Goal: Task Accomplishment & Management: Use online tool/utility

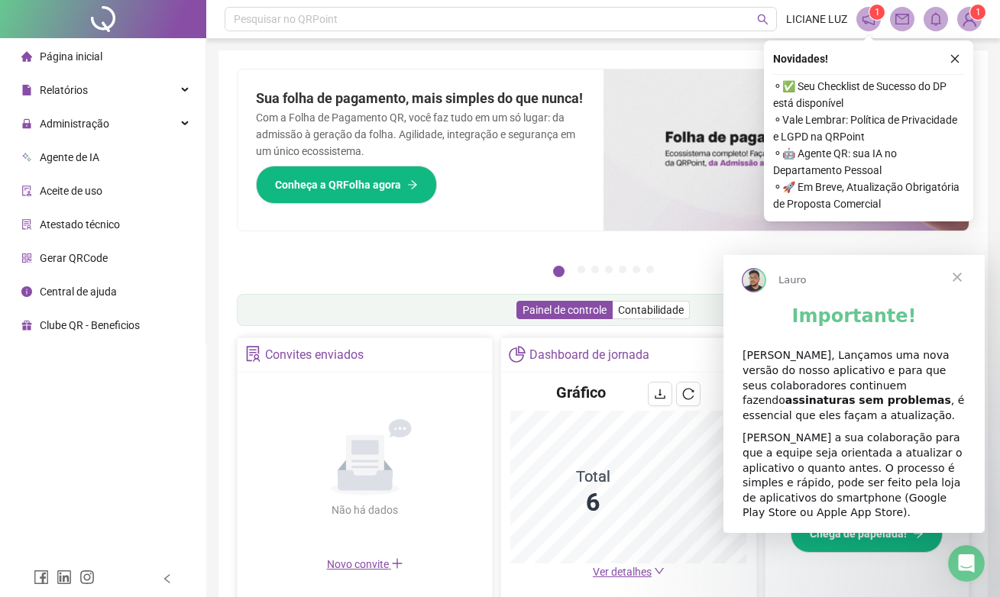
click at [961, 278] on span "Fechar" at bounding box center [957, 277] width 55 height 55
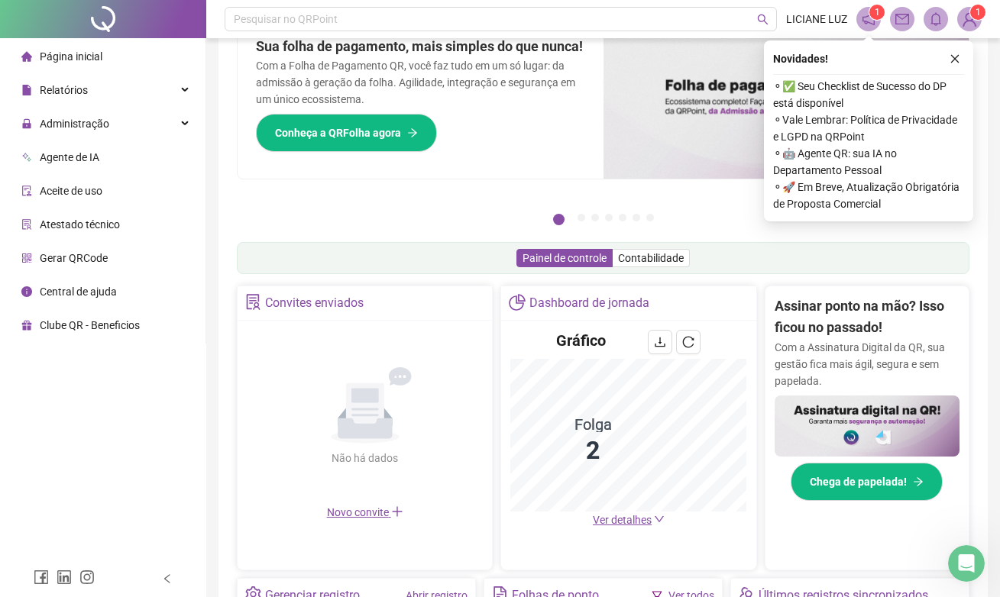
scroll to position [171, 0]
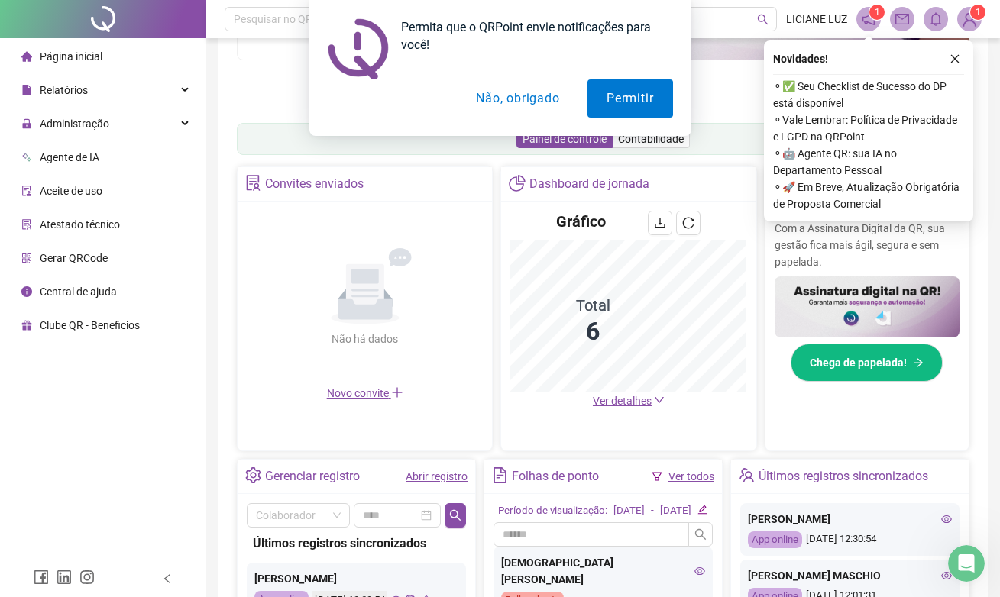
click at [956, 60] on div "Permita que o QRPoint envie notificações para você! Permitir Não, obrigado" at bounding box center [500, 68] width 1000 height 136
click at [645, 103] on button "Permitir" at bounding box center [629, 98] width 85 height 38
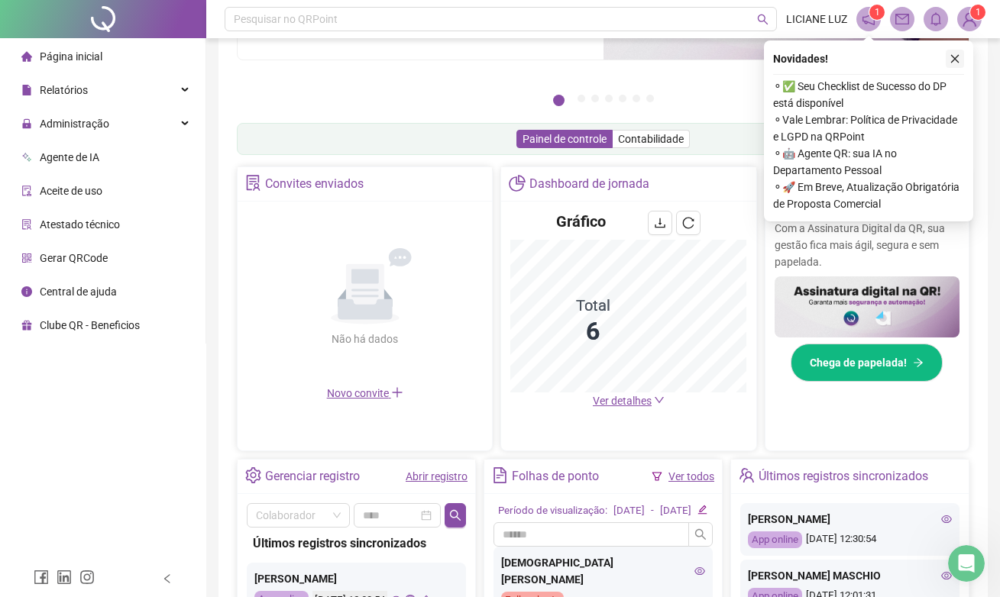
click at [953, 60] on icon "close" at bounding box center [954, 58] width 11 height 11
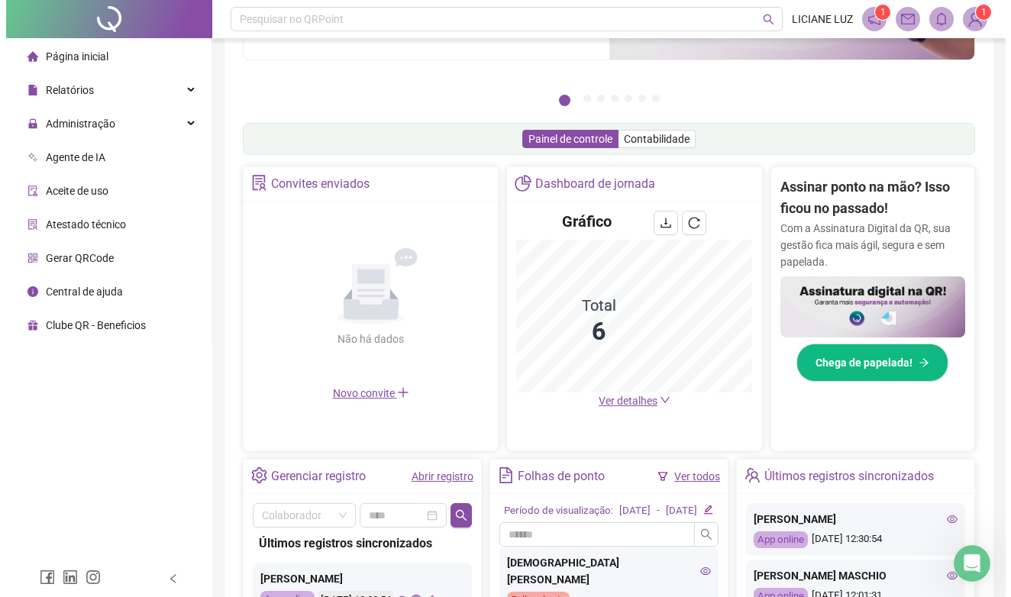
scroll to position [0, 0]
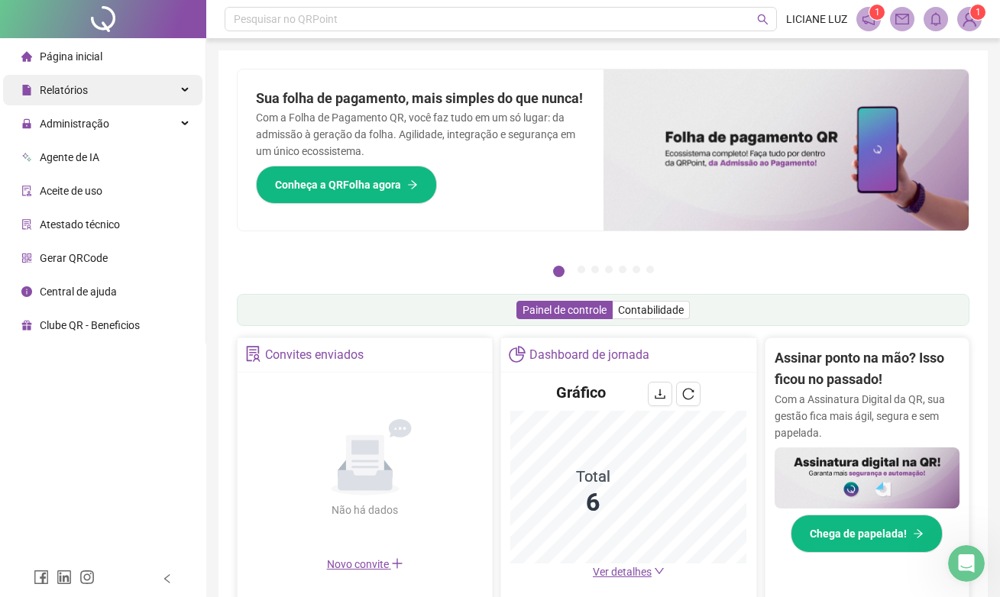
click at [134, 86] on div "Relatórios" at bounding box center [102, 90] width 199 height 31
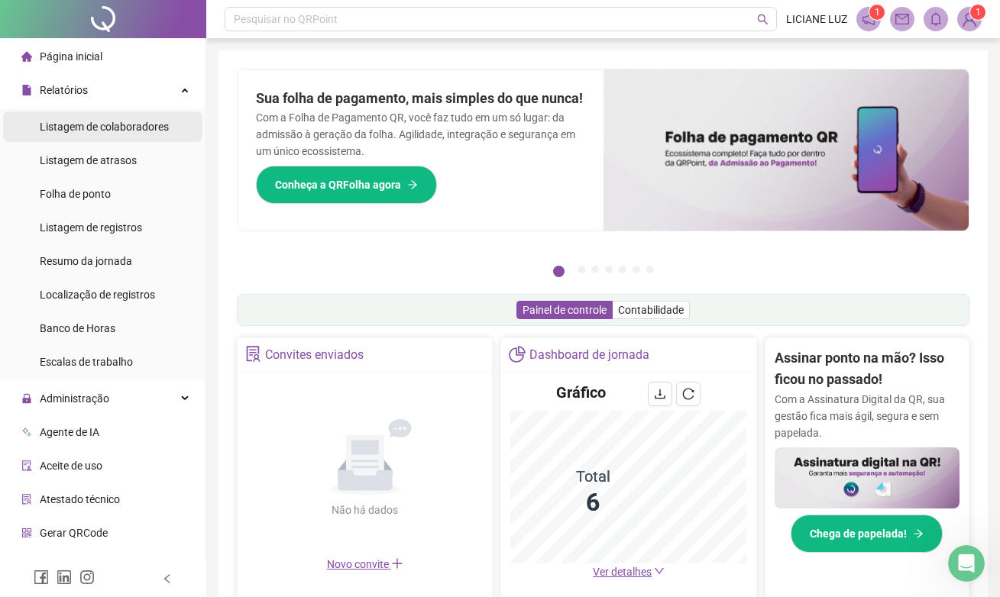
click at [159, 131] on span "Listagem de colaboradores" at bounding box center [104, 127] width 129 height 12
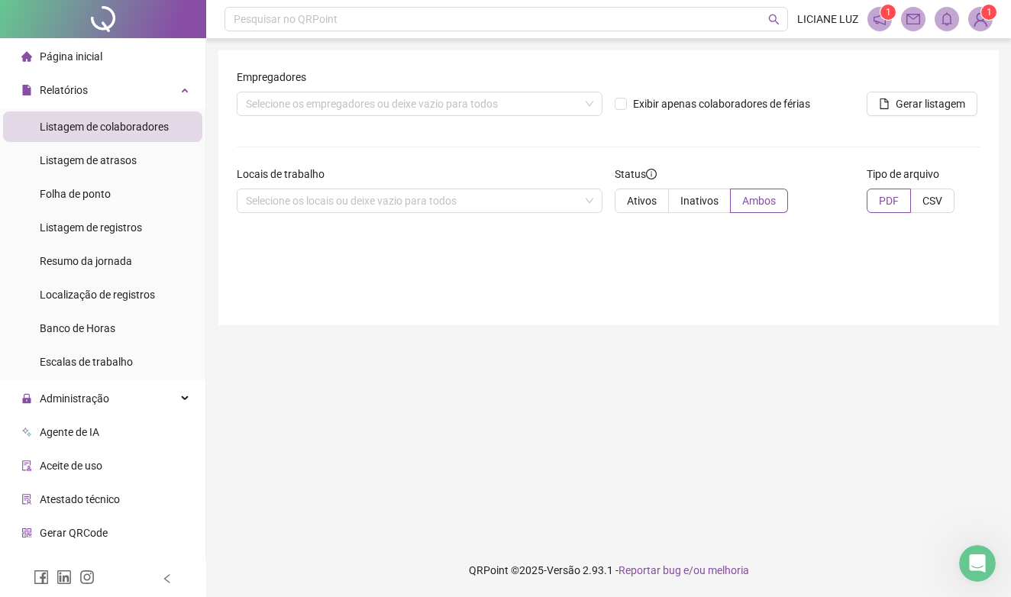
click at [148, 125] on span "Listagem de colaboradores" at bounding box center [104, 127] width 129 height 12
click at [143, 125] on span "Listagem de colaboradores" at bounding box center [104, 127] width 129 height 12
click at [74, 195] on span "Folha de ponto" at bounding box center [75, 194] width 71 height 12
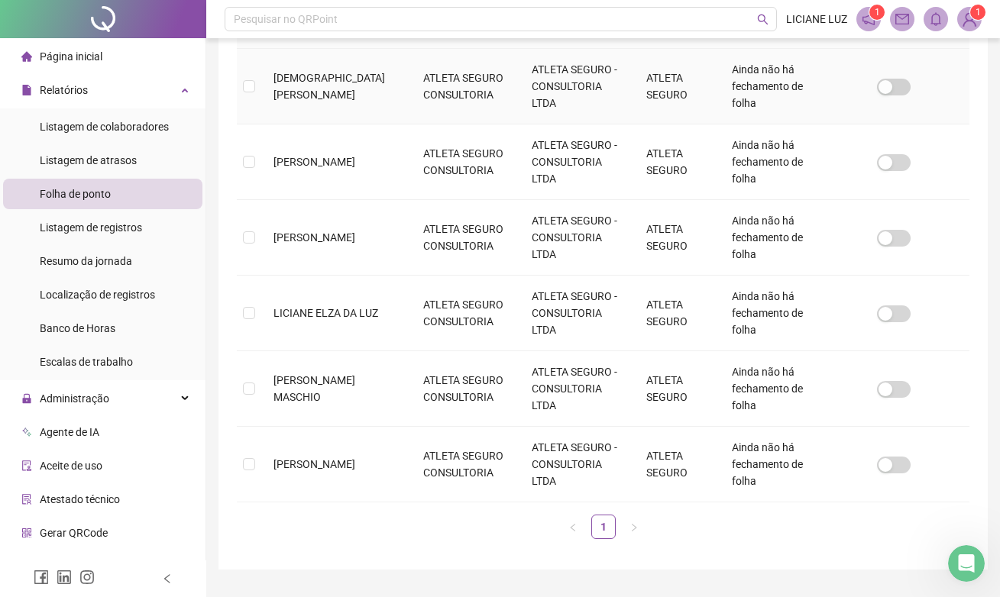
scroll to position [296, 0]
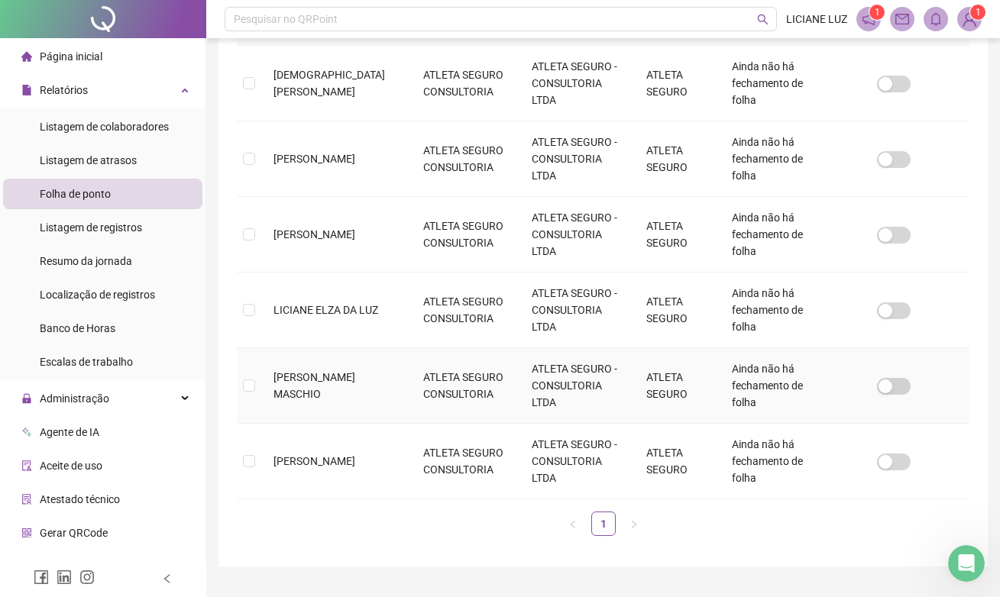
click at [321, 382] on span "[PERSON_NAME] MASCHIO" at bounding box center [314, 385] width 82 height 29
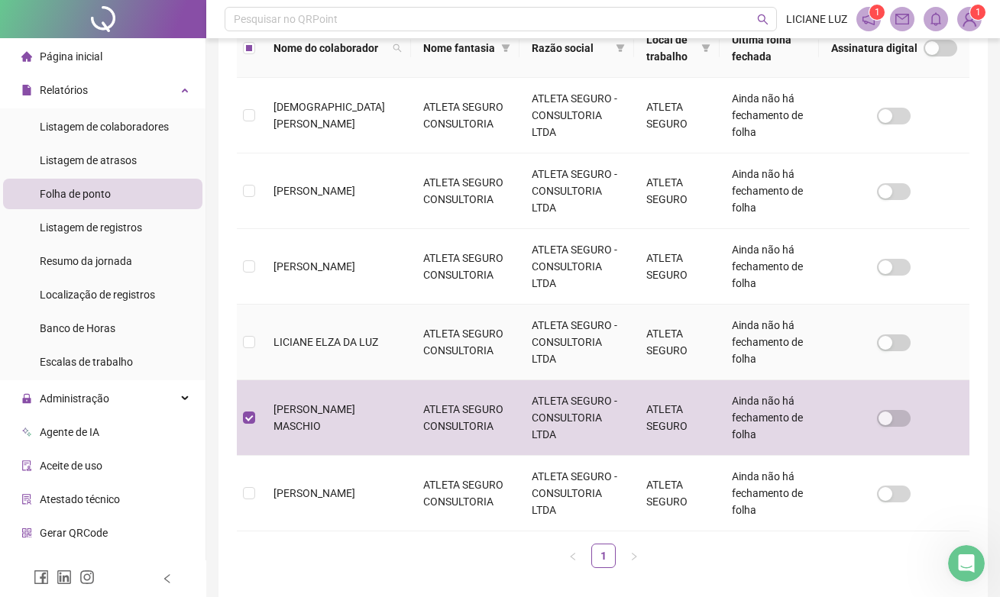
scroll to position [0, 0]
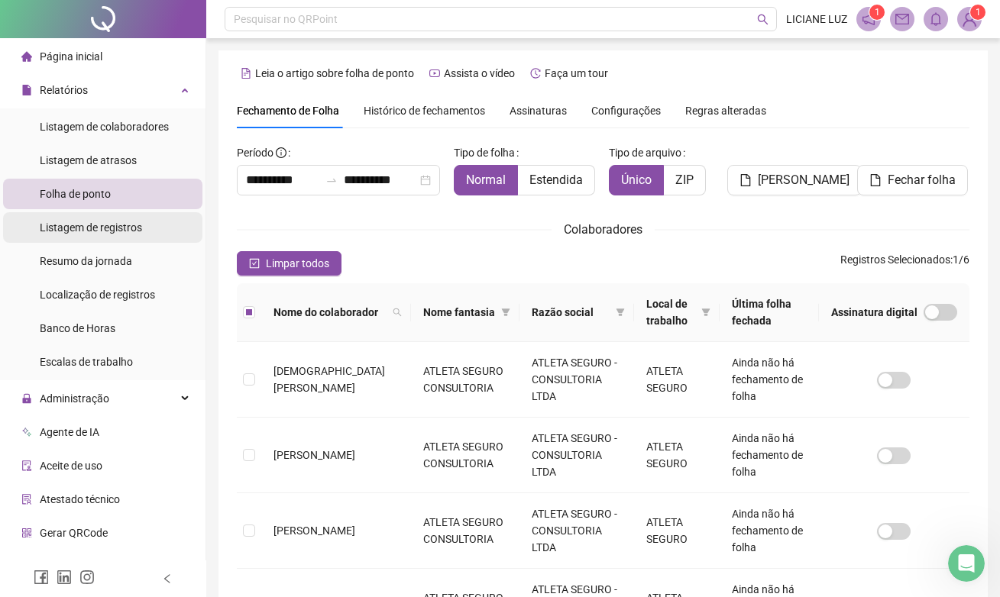
click at [127, 224] on span "Listagem de registros" at bounding box center [91, 227] width 102 height 12
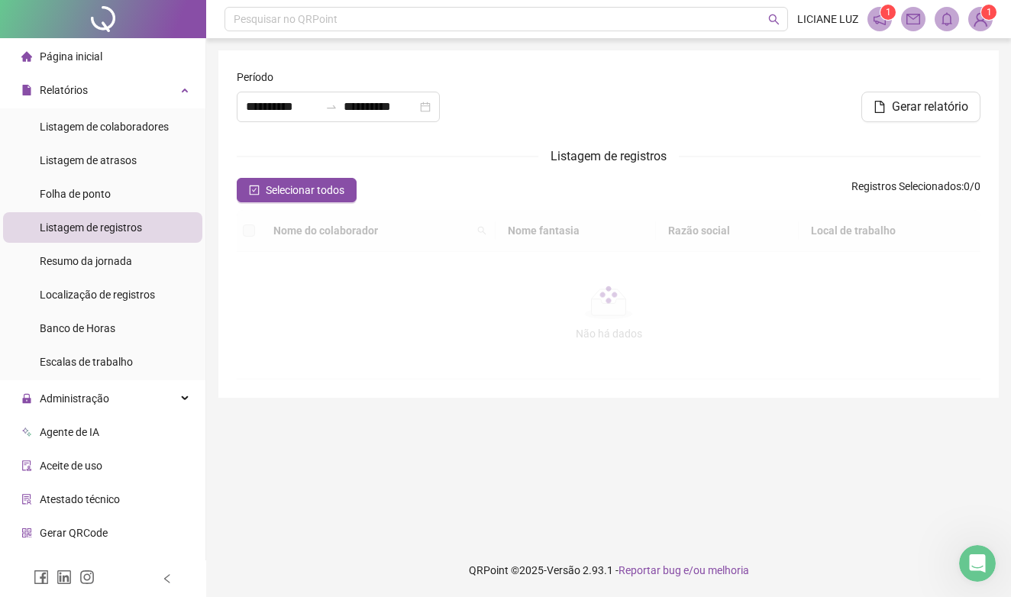
type input "**********"
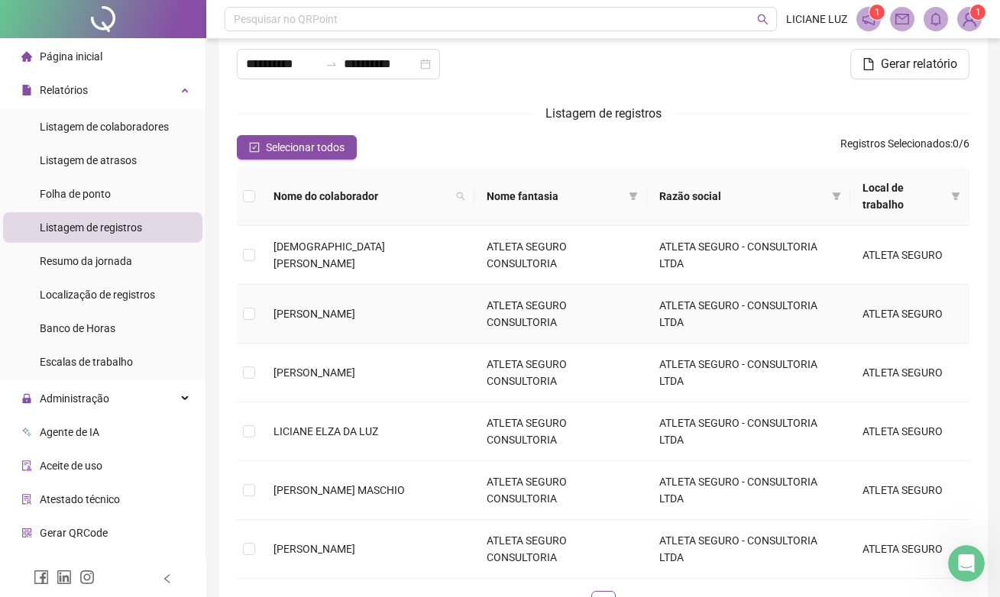
scroll to position [157, 0]
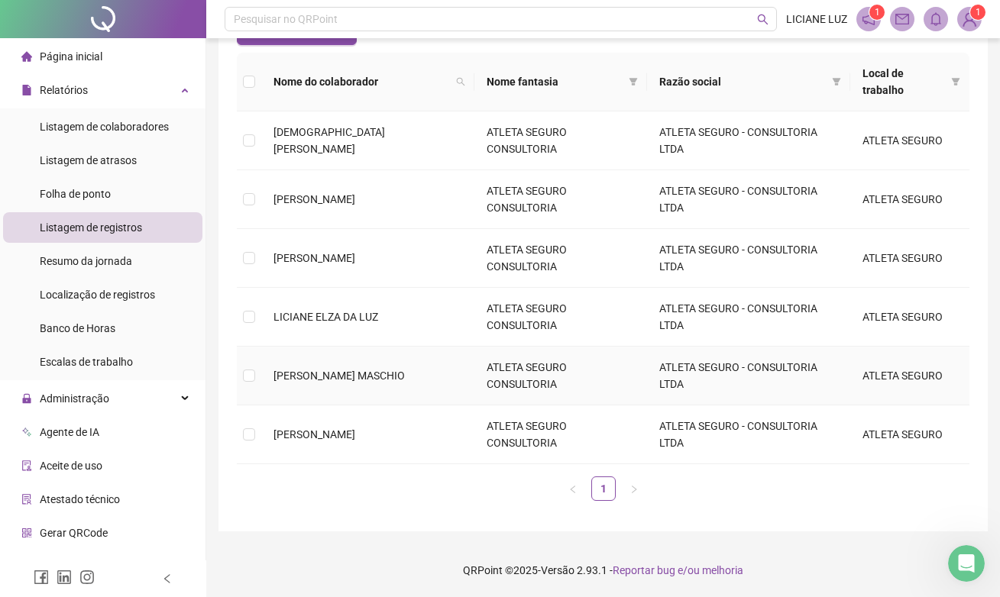
click at [347, 373] on span "[PERSON_NAME] MASCHIO" at bounding box center [338, 376] width 131 height 12
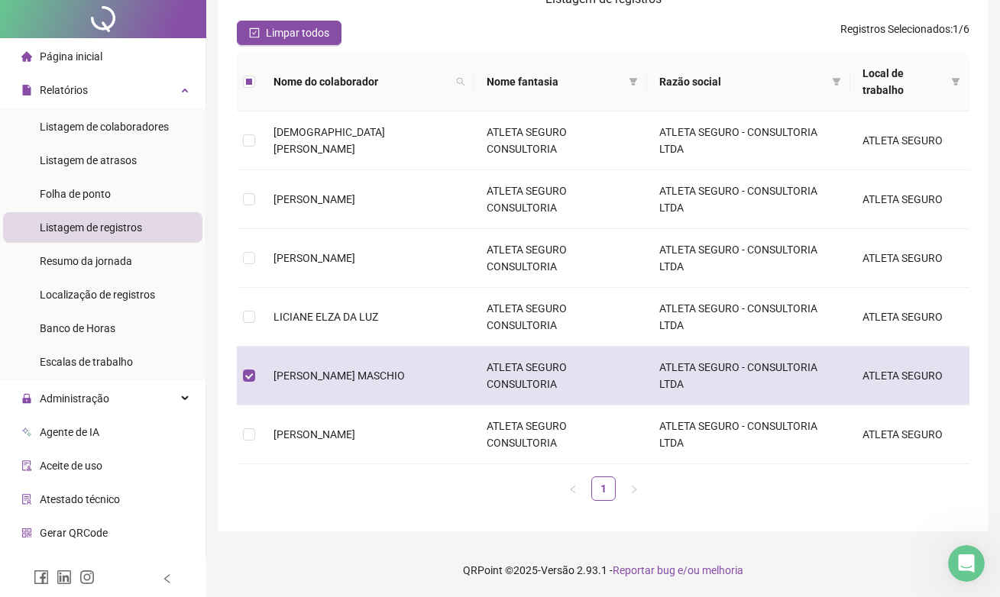
scroll to position [0, 0]
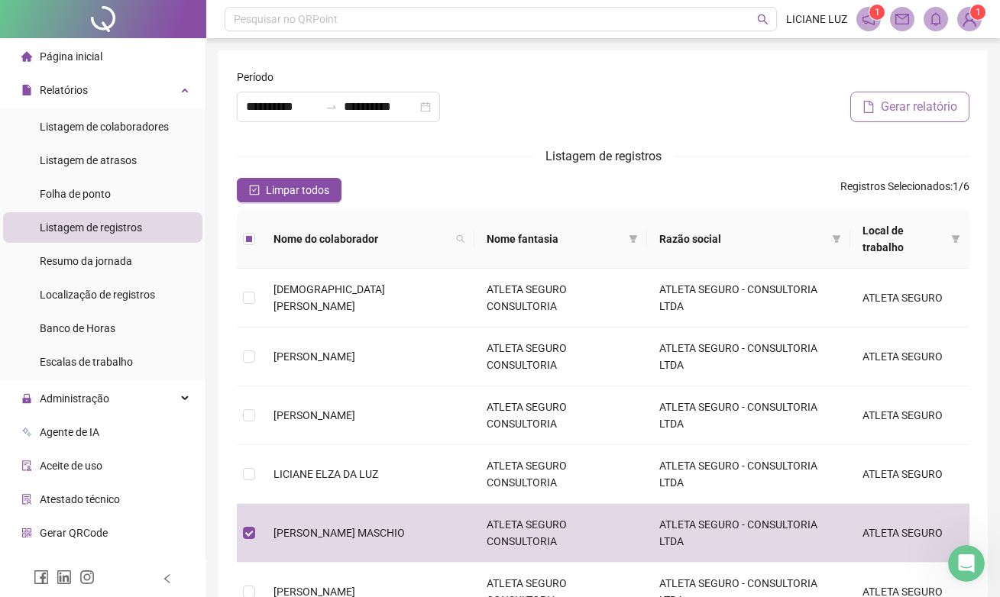
click at [907, 110] on span "Gerar relatório" at bounding box center [919, 107] width 76 height 18
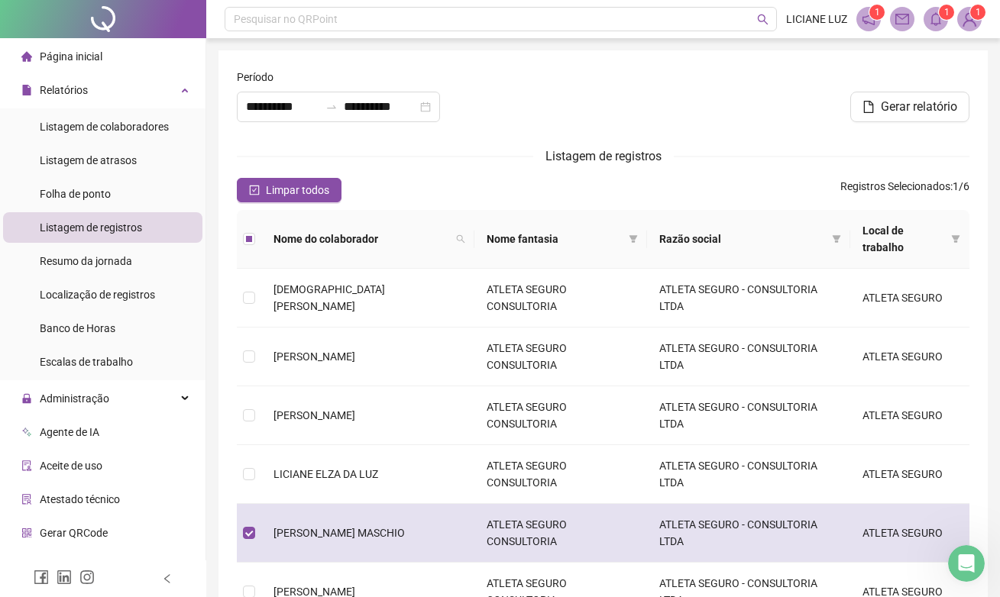
click at [318, 538] on span "[PERSON_NAME] MASCHIO" at bounding box center [338, 533] width 131 height 12
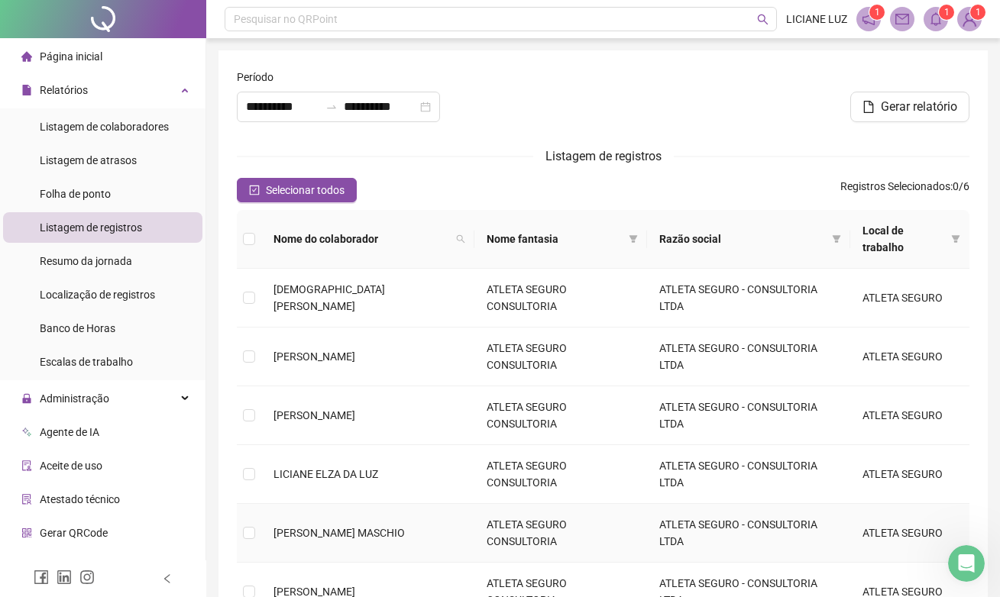
click at [318, 538] on span "[PERSON_NAME] MASCHIO" at bounding box center [338, 533] width 131 height 12
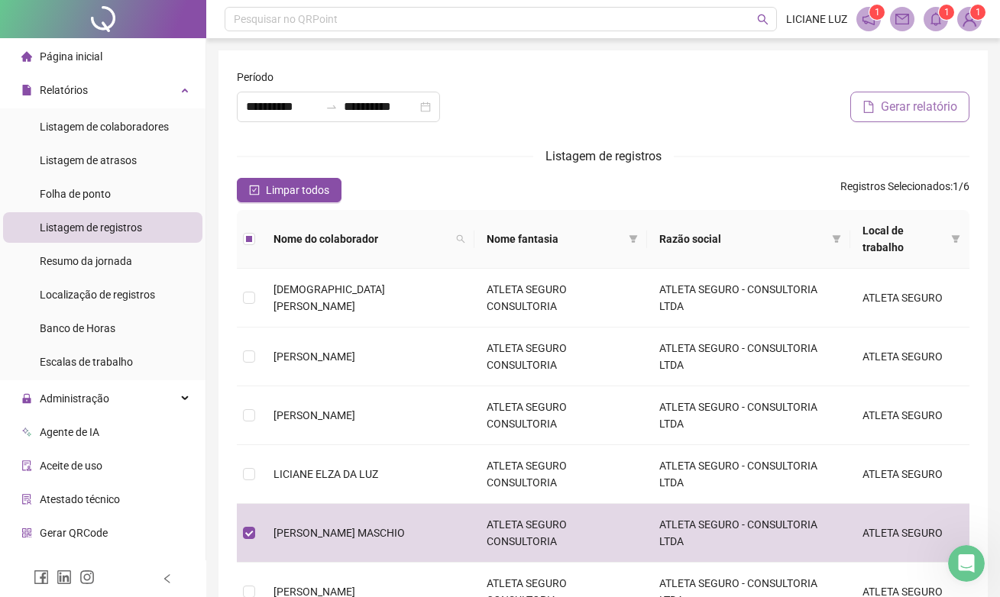
click at [871, 107] on icon "file" at bounding box center [868, 107] width 12 height 12
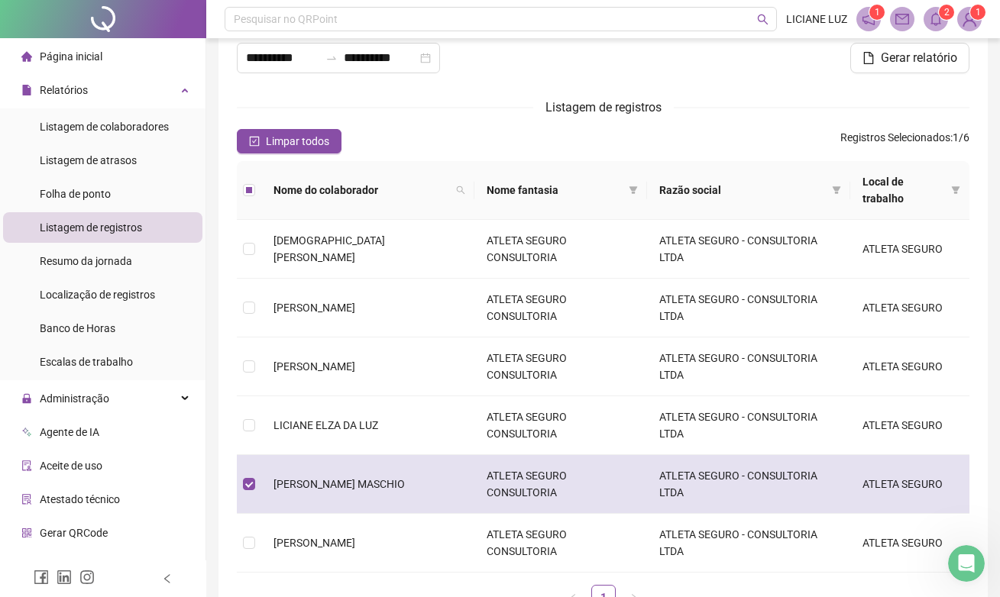
scroll to position [84, 0]
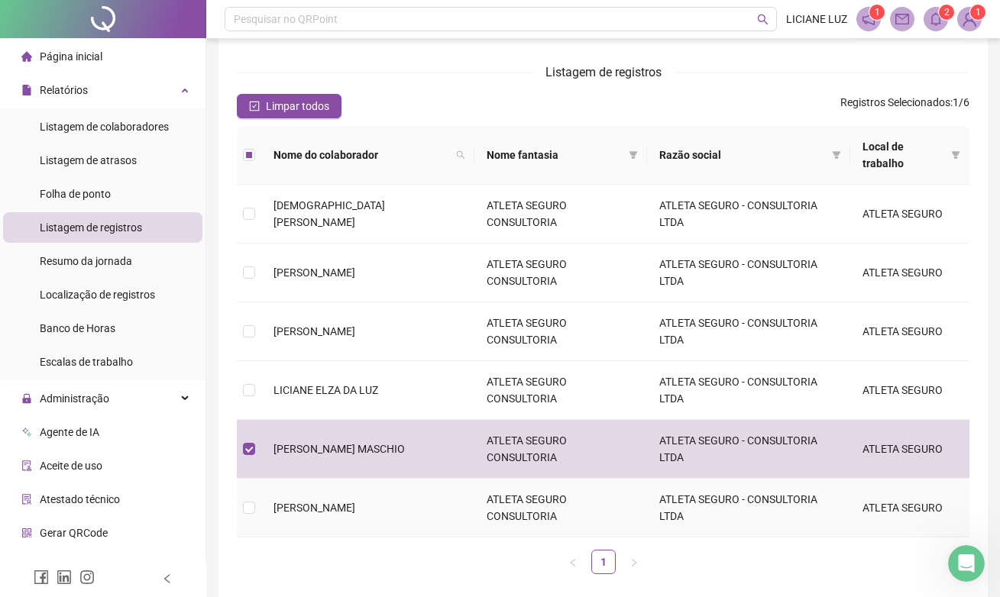
click at [355, 503] on span "[PERSON_NAME]" at bounding box center [314, 508] width 82 height 12
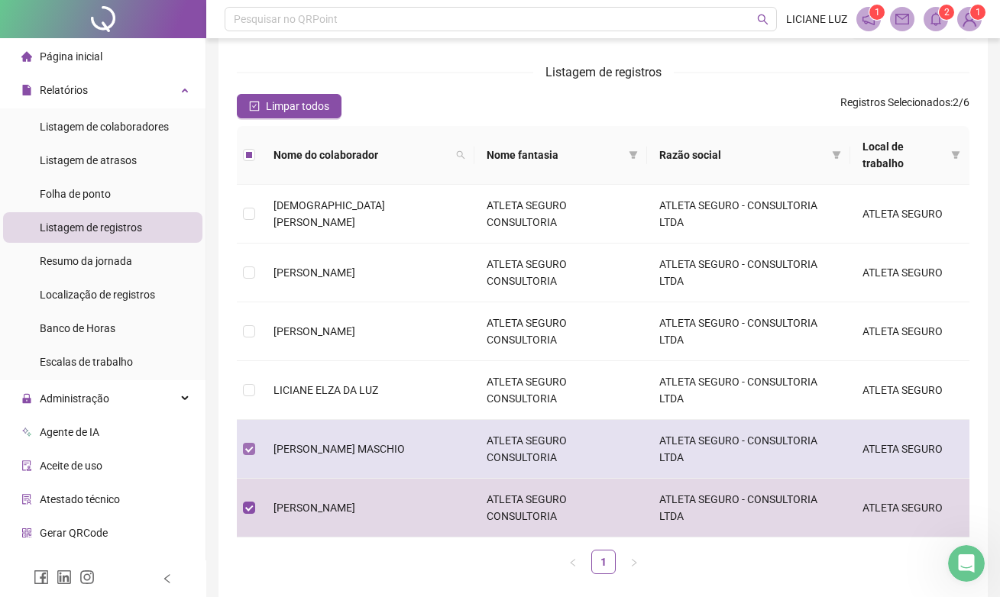
click at [254, 449] on span at bounding box center [249, 449] width 12 height 12
click at [251, 454] on span at bounding box center [249, 449] width 12 height 12
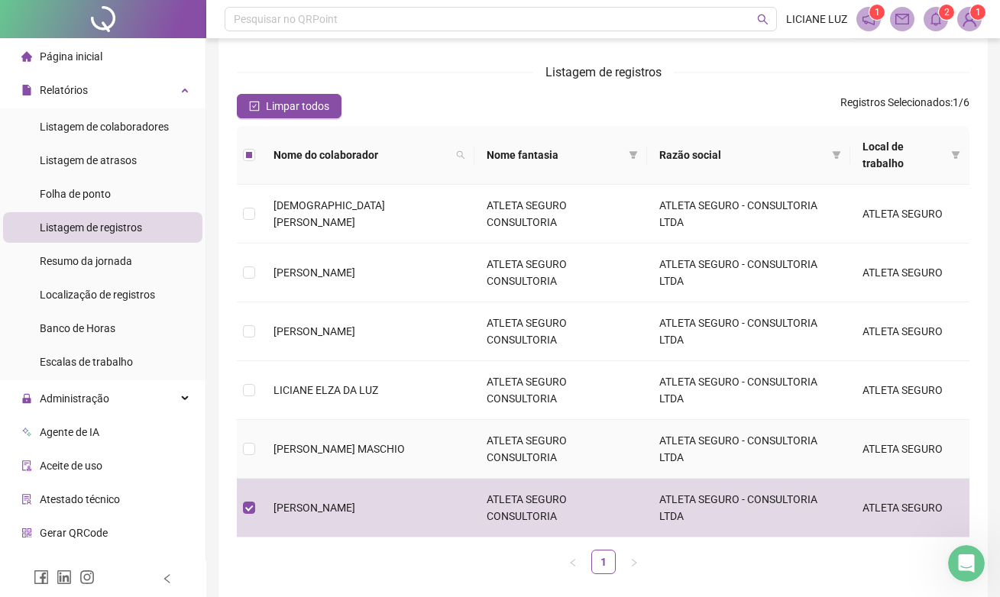
scroll to position [0, 0]
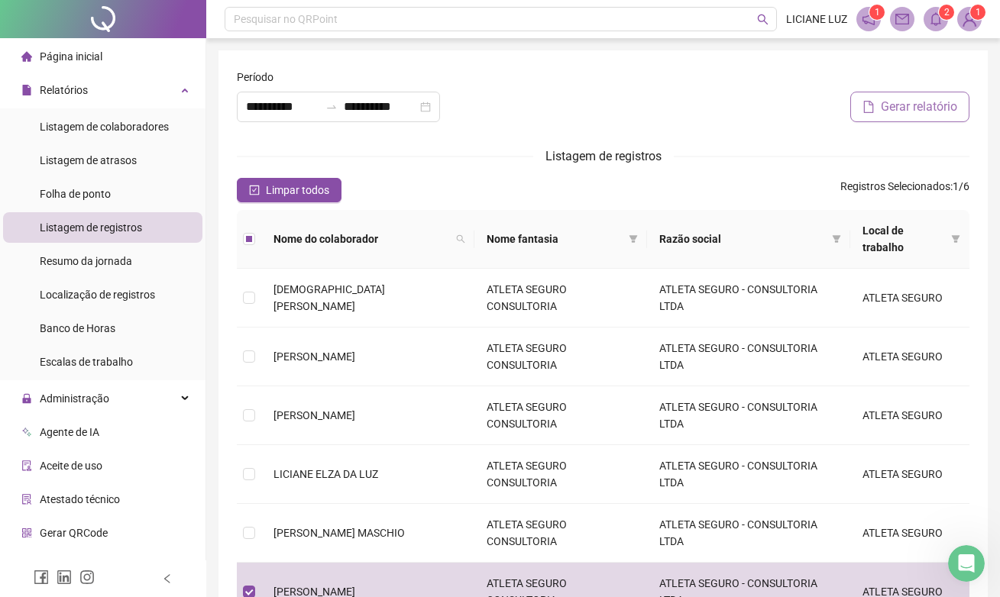
click at [900, 107] on span "Gerar relatório" at bounding box center [919, 107] width 76 height 18
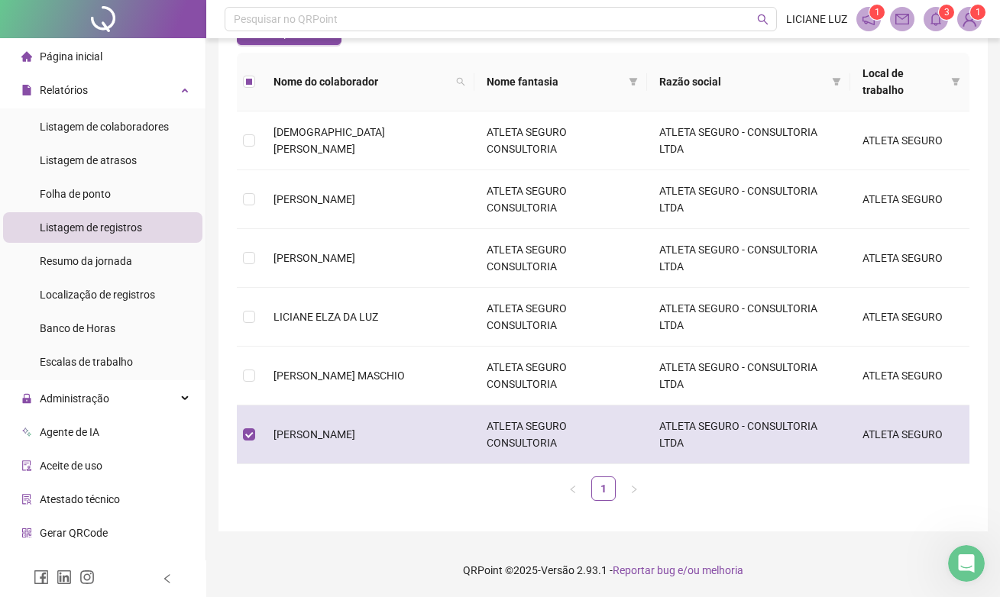
click at [250, 425] on td at bounding box center [249, 435] width 24 height 59
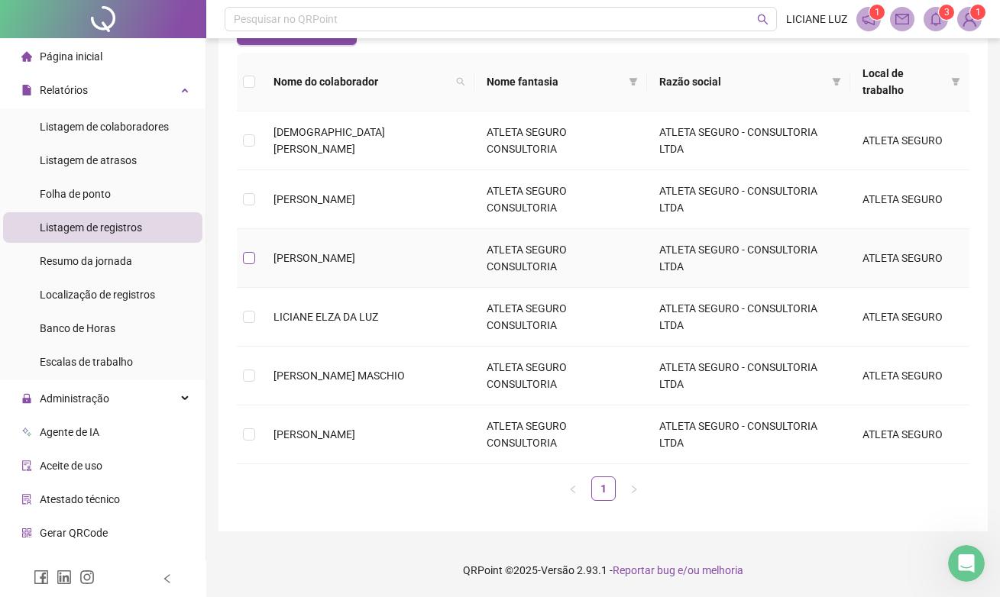
click at [247, 263] on span at bounding box center [249, 258] width 12 height 12
click at [250, 261] on span at bounding box center [249, 258] width 12 height 12
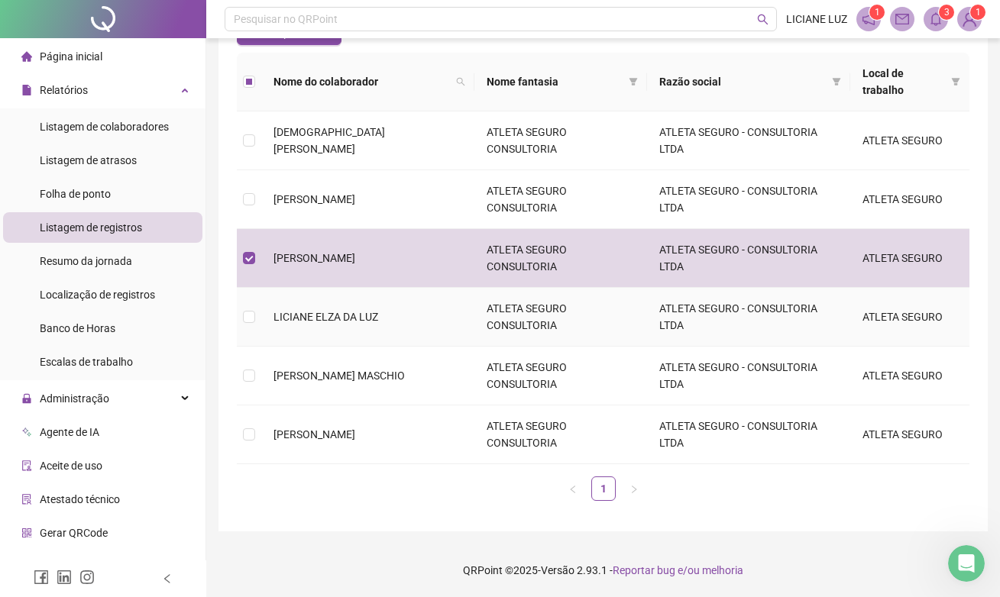
scroll to position [119, 0]
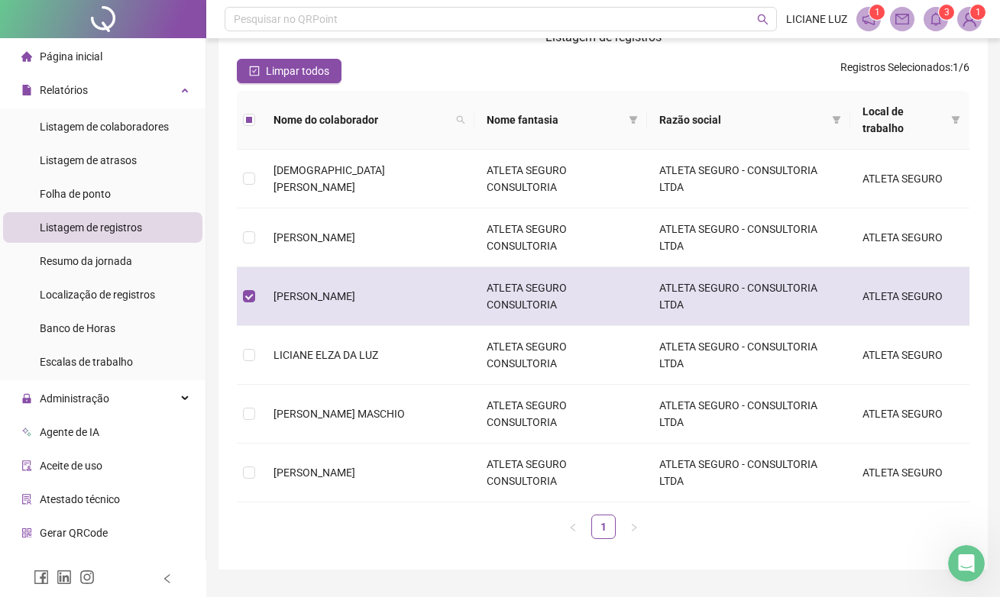
click at [474, 298] on td "ATLETA SEGURO CONSULTORIA" at bounding box center [560, 296] width 173 height 59
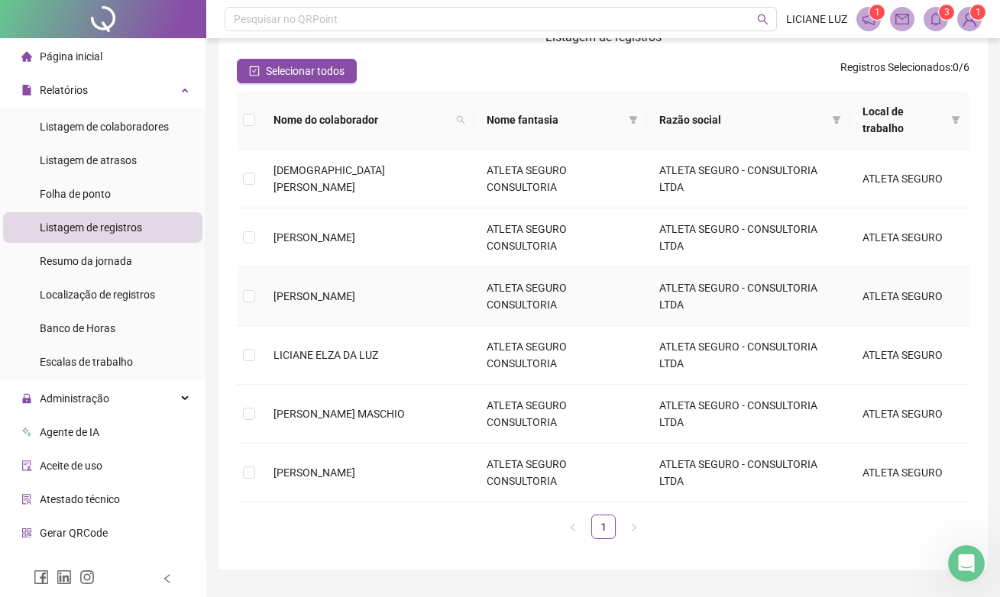
click at [297, 300] on span "[PERSON_NAME]" at bounding box center [314, 296] width 82 height 12
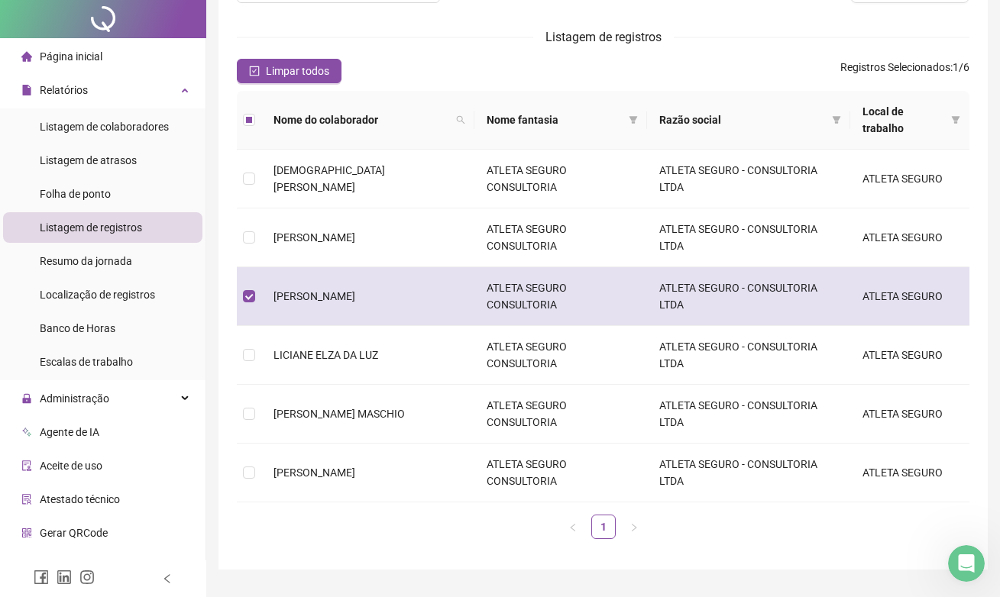
scroll to position [0, 0]
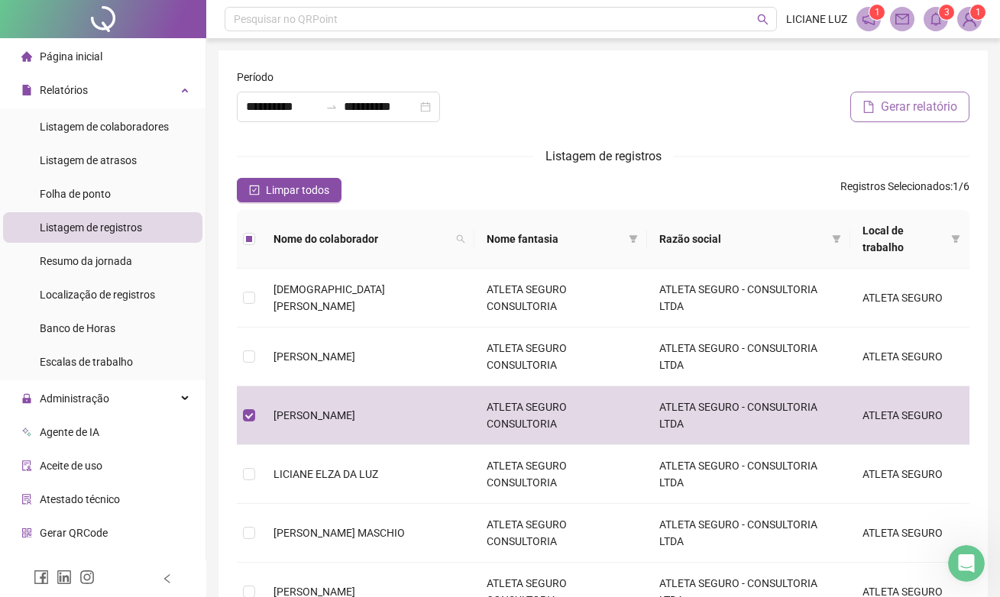
click at [895, 98] on span "Gerar relatório" at bounding box center [919, 107] width 76 height 18
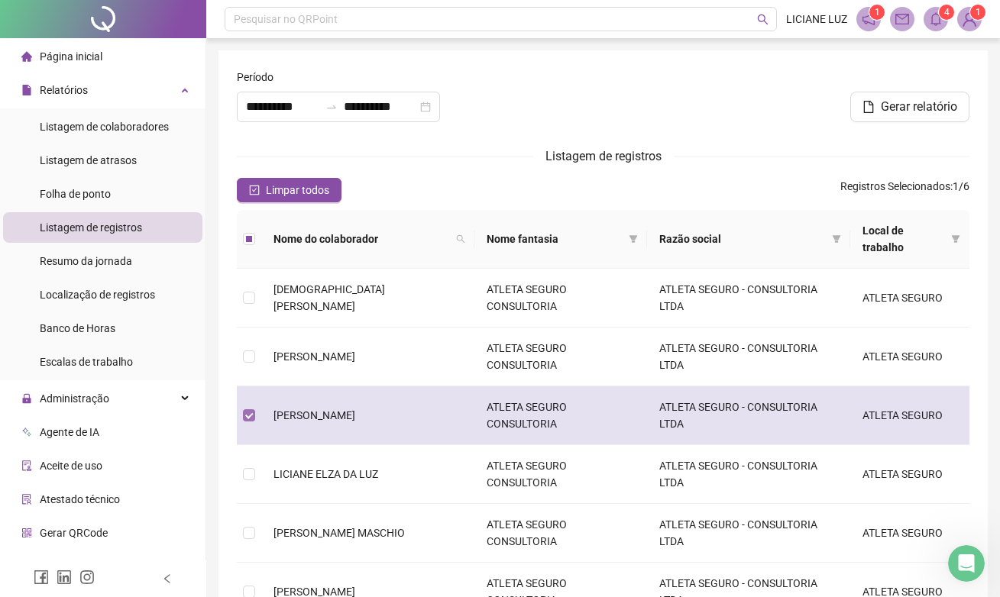
click at [247, 420] on span at bounding box center [249, 415] width 12 height 12
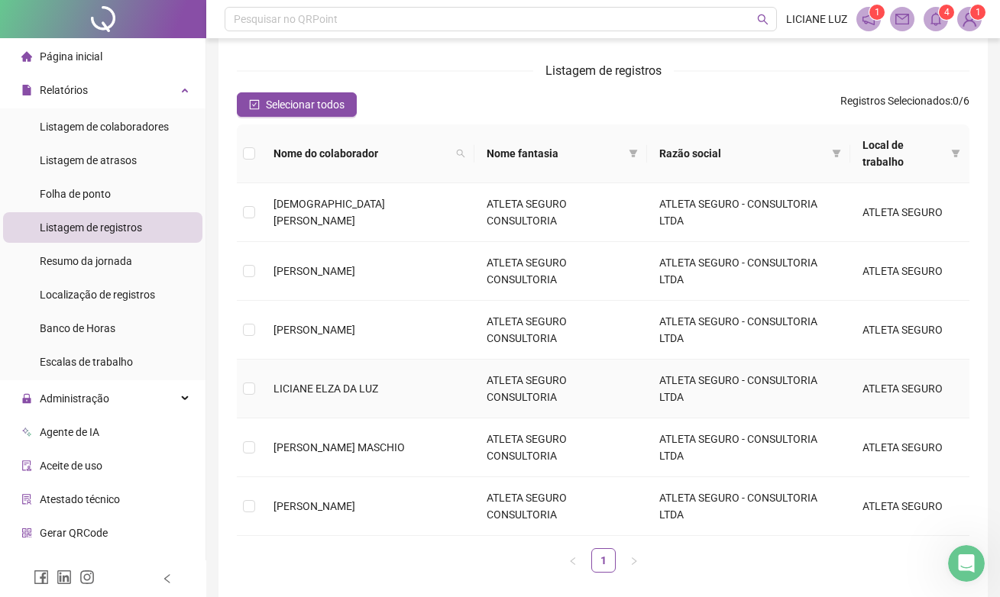
scroll to position [89, 0]
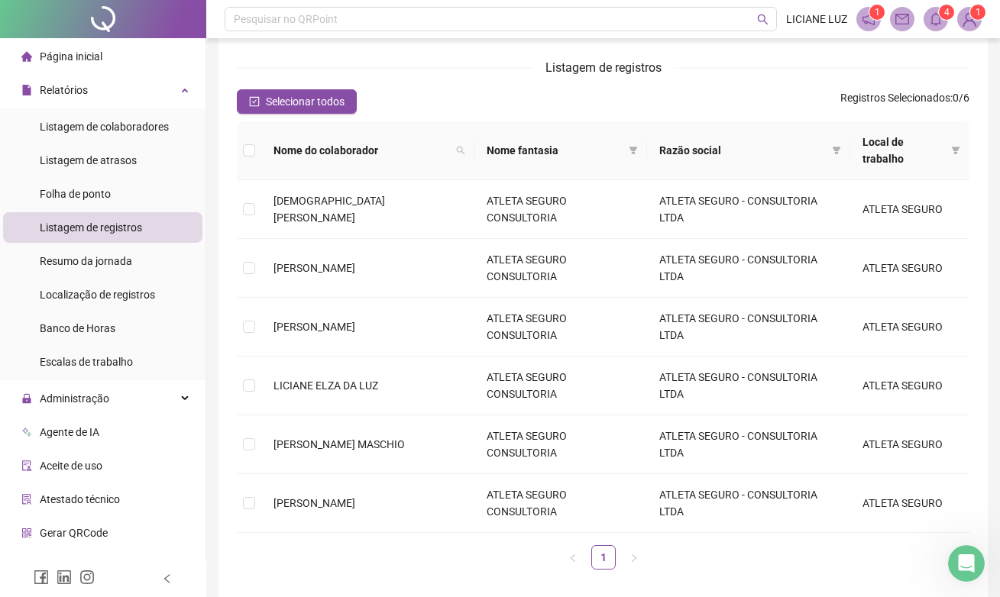
click at [377, 538] on div "Nome do colaborador Nome fantasia Razão social Local de trabalho [PERSON_NAME] …" at bounding box center [603, 345] width 732 height 448
click at [249, 212] on span at bounding box center [249, 209] width 12 height 12
click at [254, 207] on span at bounding box center [249, 209] width 12 height 12
click at [343, 211] on span "[DEMOGRAPHIC_DATA][PERSON_NAME]" at bounding box center [329, 209] width 112 height 29
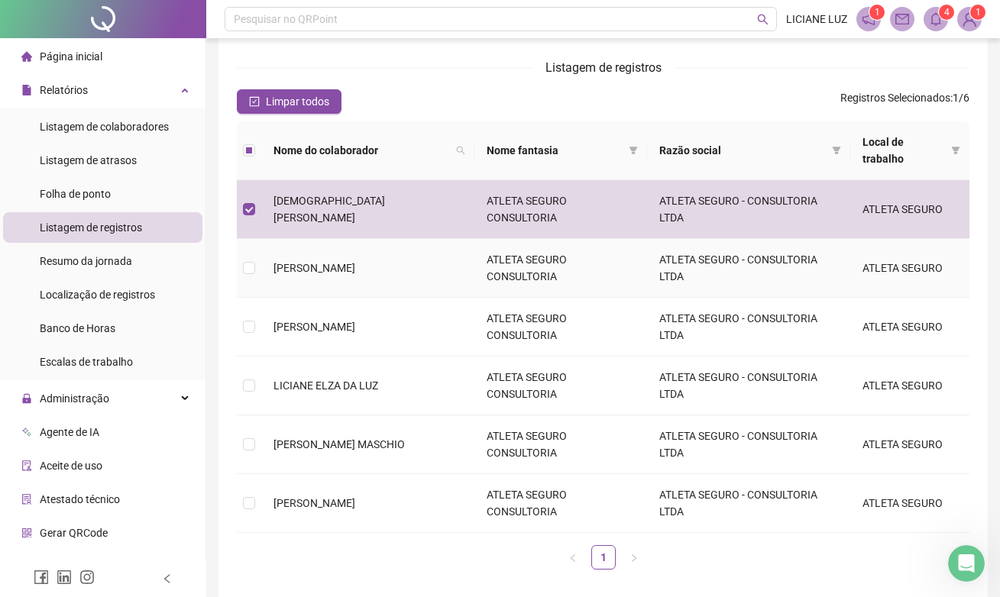
scroll to position [0, 0]
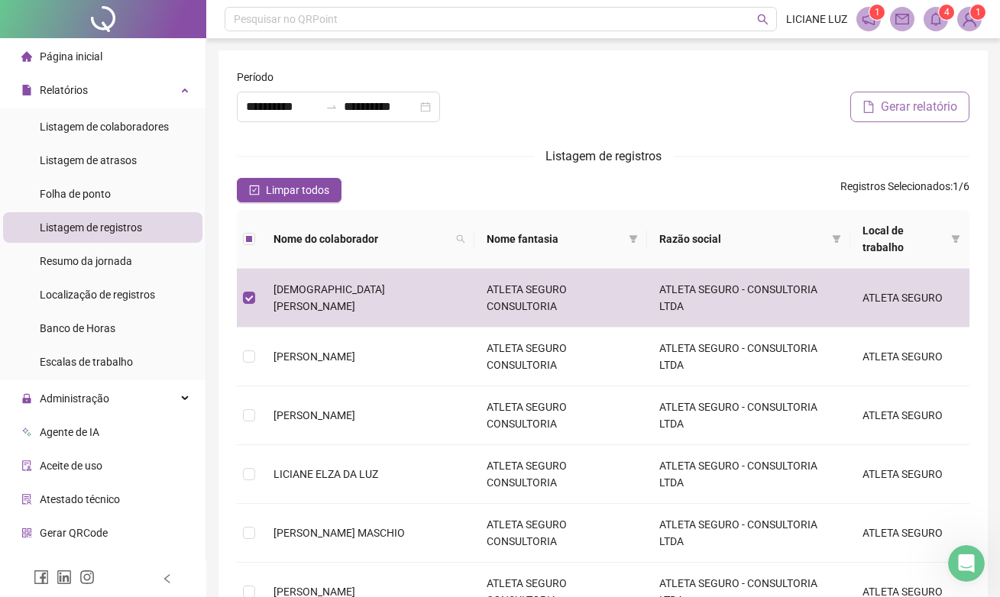
click at [921, 104] on span "Gerar relatório" at bounding box center [919, 107] width 76 height 18
click at [449, 189] on div "Limpar todos Registros Selecionados : 1 / 6" at bounding box center [603, 190] width 732 height 24
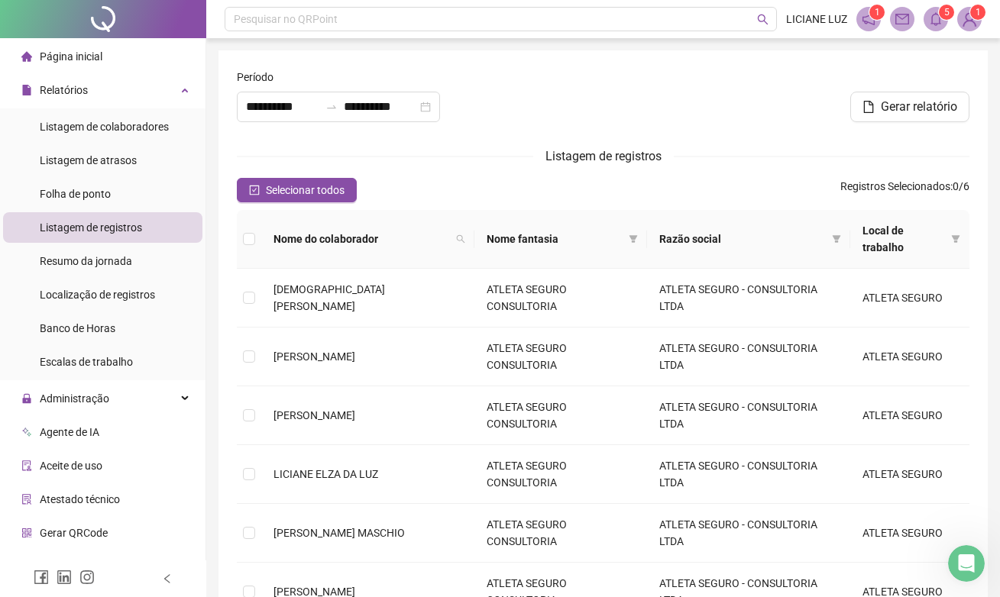
click at [467, 139] on form "**********" at bounding box center [603, 370] width 732 height 602
click at [548, 79] on div at bounding box center [603, 102] width 248 height 66
